Goal: Information Seeking & Learning: Compare options

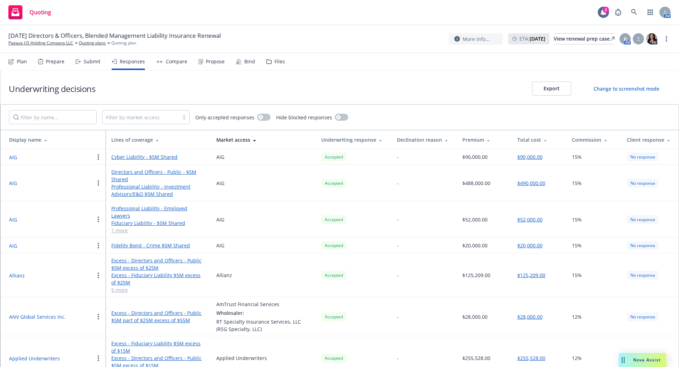
click at [184, 65] on div "Compare" at bounding box center [171, 61] width 31 height 17
